Goal: Transaction & Acquisition: Book appointment/travel/reservation

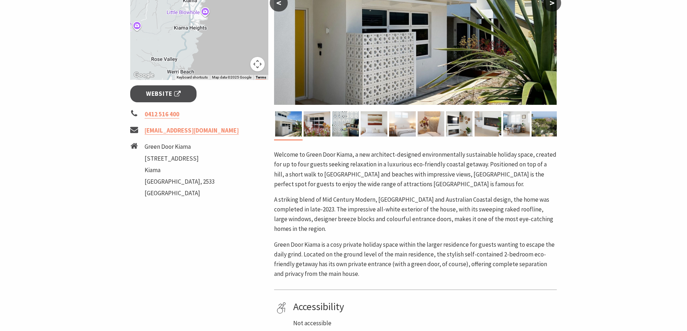
scroll to position [216, 0]
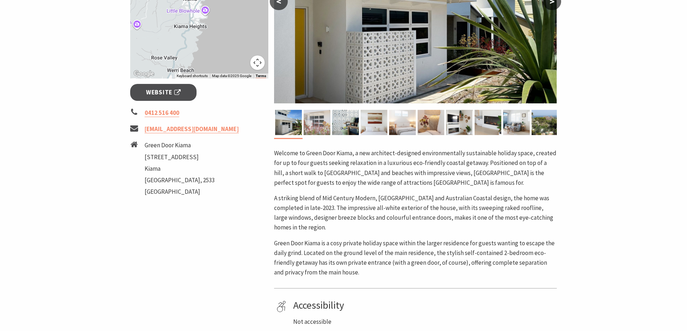
click at [319, 125] on img at bounding box center [317, 122] width 27 height 25
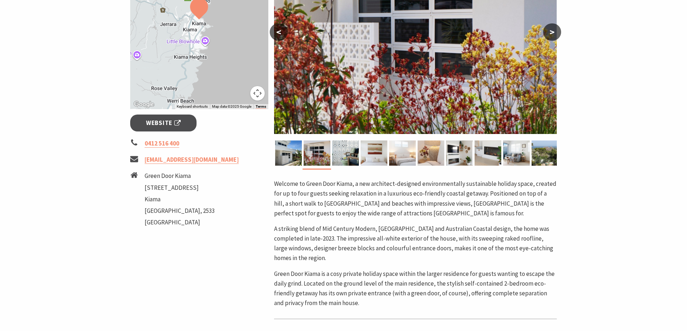
scroll to position [144, 0]
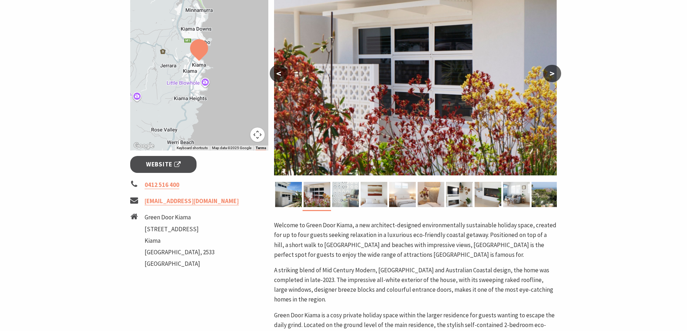
click at [337, 189] on img at bounding box center [345, 194] width 27 height 25
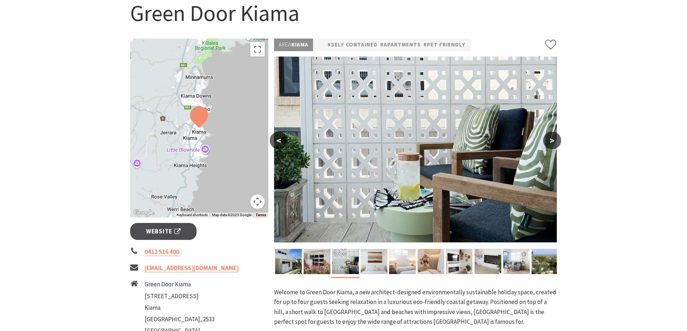
scroll to position [72, 0]
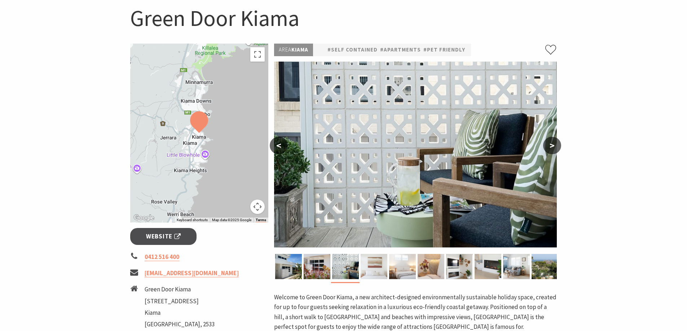
click at [373, 262] on img at bounding box center [374, 266] width 27 height 25
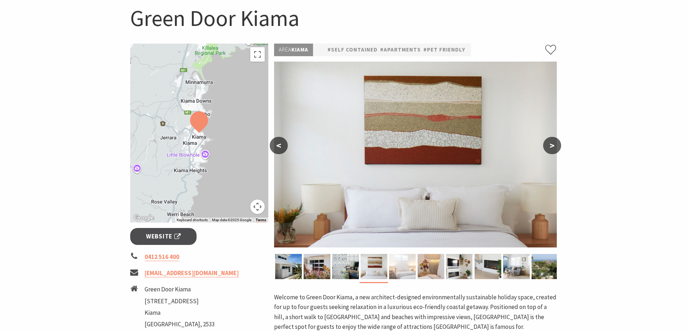
click at [402, 276] on img at bounding box center [402, 266] width 27 height 25
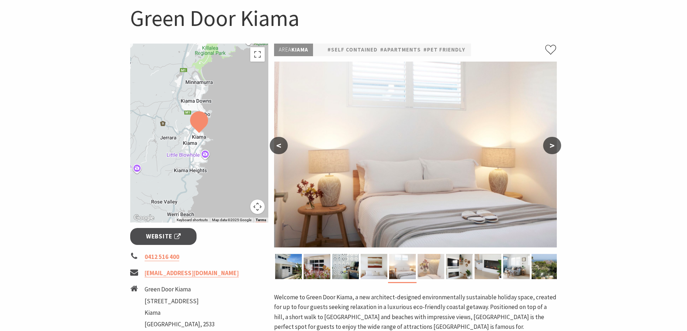
click at [425, 274] on img at bounding box center [430, 266] width 27 height 25
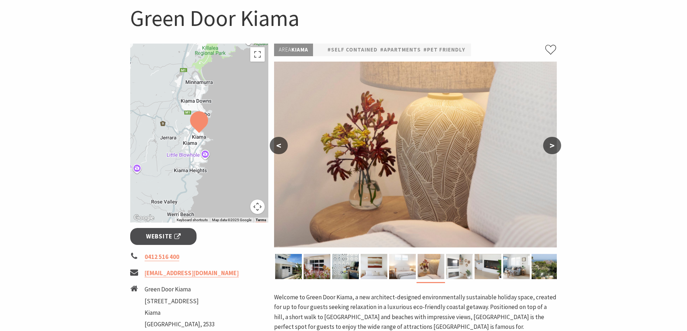
click at [462, 268] on img at bounding box center [459, 266] width 27 height 25
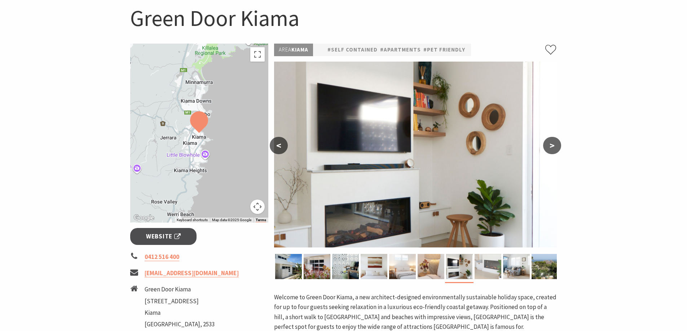
click at [487, 269] on img at bounding box center [487, 266] width 27 height 25
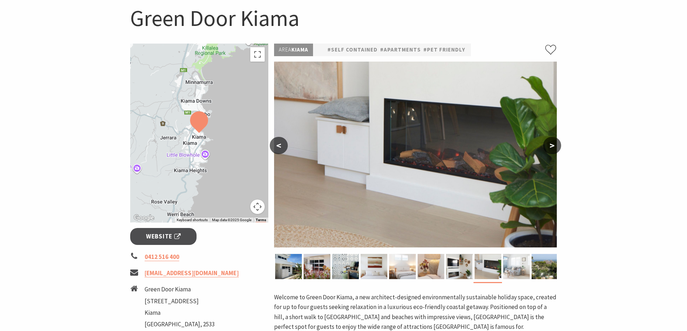
click at [516, 267] on img at bounding box center [516, 266] width 27 height 25
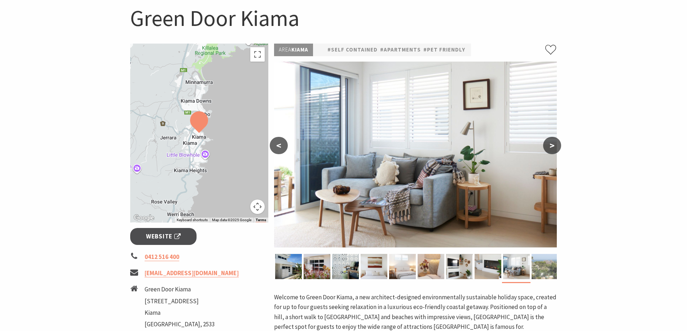
click at [547, 266] on img at bounding box center [544, 266] width 27 height 25
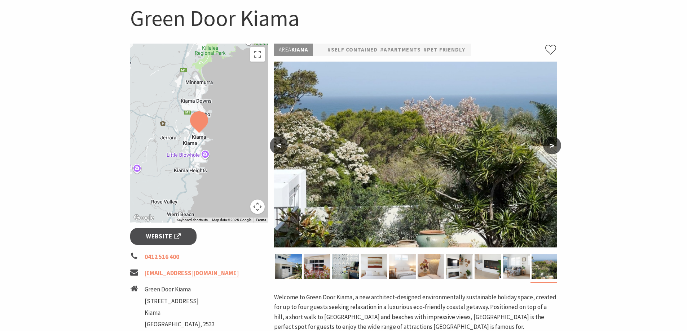
click at [552, 143] on button ">" at bounding box center [552, 145] width 18 height 17
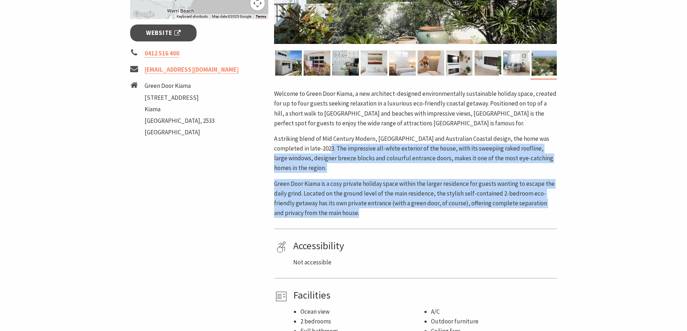
scroll to position [144, 0]
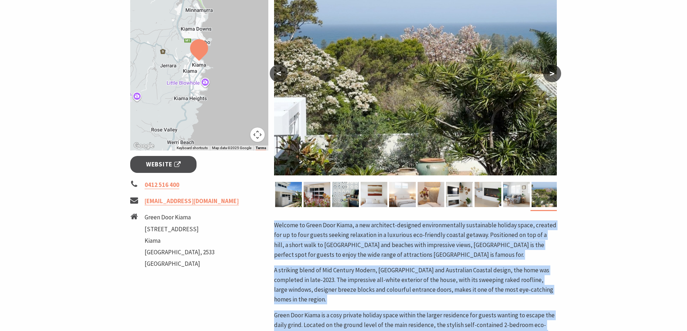
drag, startPoint x: 354, startPoint y: 203, endPoint x: 275, endPoint y: 222, distance: 82.0
click at [275, 222] on div "Welcome to Green Door Kiama, a new architect-designed environmentally sustainab…" at bounding box center [415, 285] width 283 height 129
click at [275, 222] on p "Welcome to Green Door Kiama, a new architect-designed environmentally sustainab…" at bounding box center [415, 240] width 283 height 39
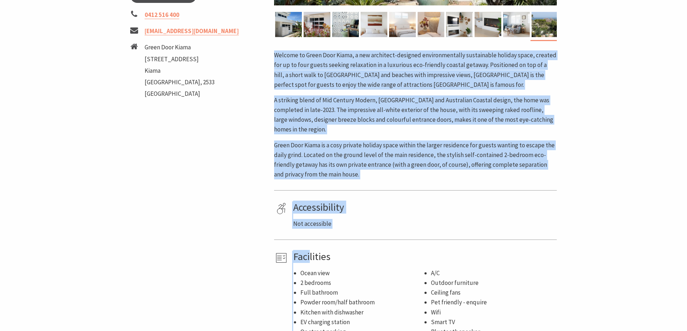
scroll to position [324, 0]
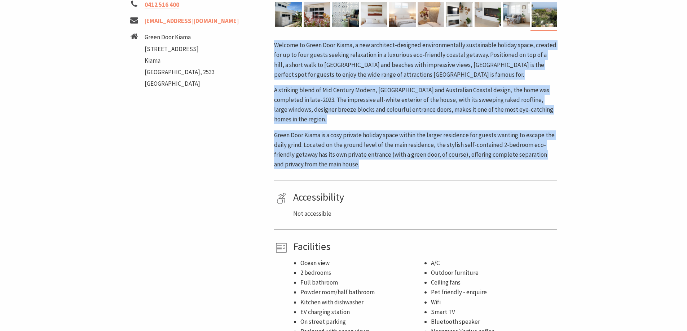
drag, startPoint x: 283, startPoint y: 230, endPoint x: 356, endPoint y: 163, distance: 99.3
click at [356, 163] on div "Welcome to Green Door Kiama, a new architect-designed environmentally sustainab…" at bounding box center [415, 104] width 283 height 129
click at [356, 163] on p "Green Door Kiama is a cosy private holiday space within the larger residence fo…" at bounding box center [415, 150] width 283 height 39
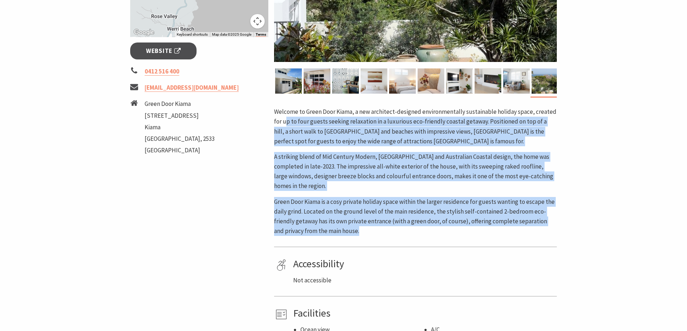
scroll to position [252, 0]
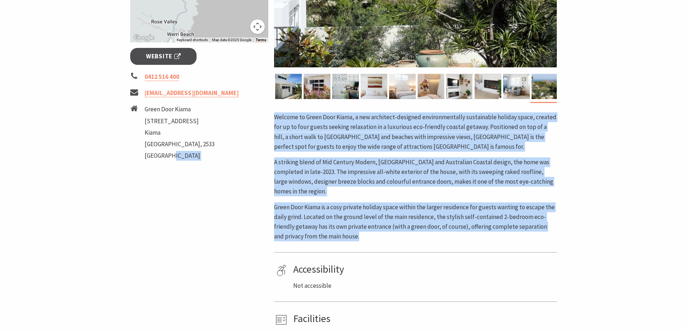
drag, startPoint x: 351, startPoint y: 167, endPoint x: 267, endPoint y: 111, distance: 100.6
click at [267, 111] on div "To navigate the map with touch gestures double-tap and hold your finger on the …" at bounding box center [343, 141] width 433 height 556
click at [276, 120] on p "Welcome to Green Door Kiama, a new architect-designed environmentally sustainab…" at bounding box center [415, 131] width 283 height 39
drag, startPoint x: 276, startPoint y: 115, endPoint x: 365, endPoint y: 234, distance: 148.5
click at [365, 234] on div "Welcome to Green Door Kiama, a new architect-designed environmentally sustainab…" at bounding box center [415, 176] width 283 height 129
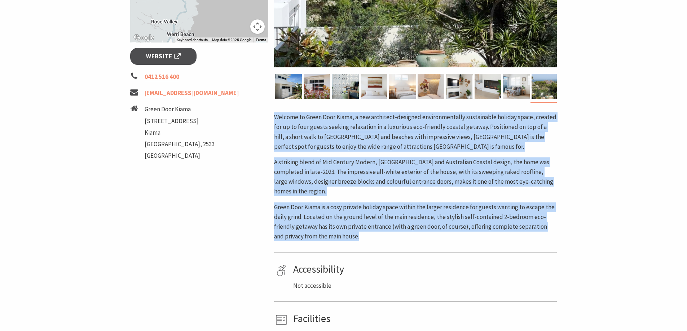
click at [365, 234] on p "Green Door Kiama is a cosy private holiday space within the larger residence fo…" at bounding box center [415, 222] width 283 height 39
drag, startPoint x: 352, startPoint y: 236, endPoint x: 271, endPoint y: 119, distance: 141.3
click at [271, 119] on div "Area [GEOGRAPHIC_DATA] #Self Contained #Apartments #Pet Friendly < > A striking…" at bounding box center [415, 141] width 288 height 556
click at [280, 115] on p "Welcome to Green Door Kiama, a new architect-designed environmentally sustainab…" at bounding box center [415, 131] width 283 height 39
drag, startPoint x: 277, startPoint y: 116, endPoint x: 364, endPoint y: 235, distance: 148.0
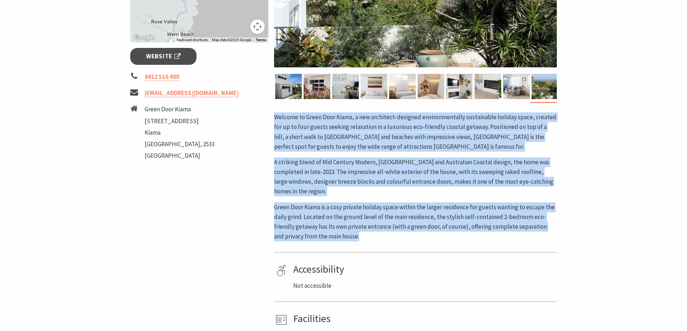
click at [364, 235] on div "Welcome to Green Door Kiama, a new architect-designed environmentally sustainab…" at bounding box center [415, 176] width 283 height 129
click at [363, 233] on p "Green Door Kiama is a cosy private holiday space within the larger residence fo…" at bounding box center [415, 222] width 283 height 39
